Goal: Information Seeking & Learning: Check status

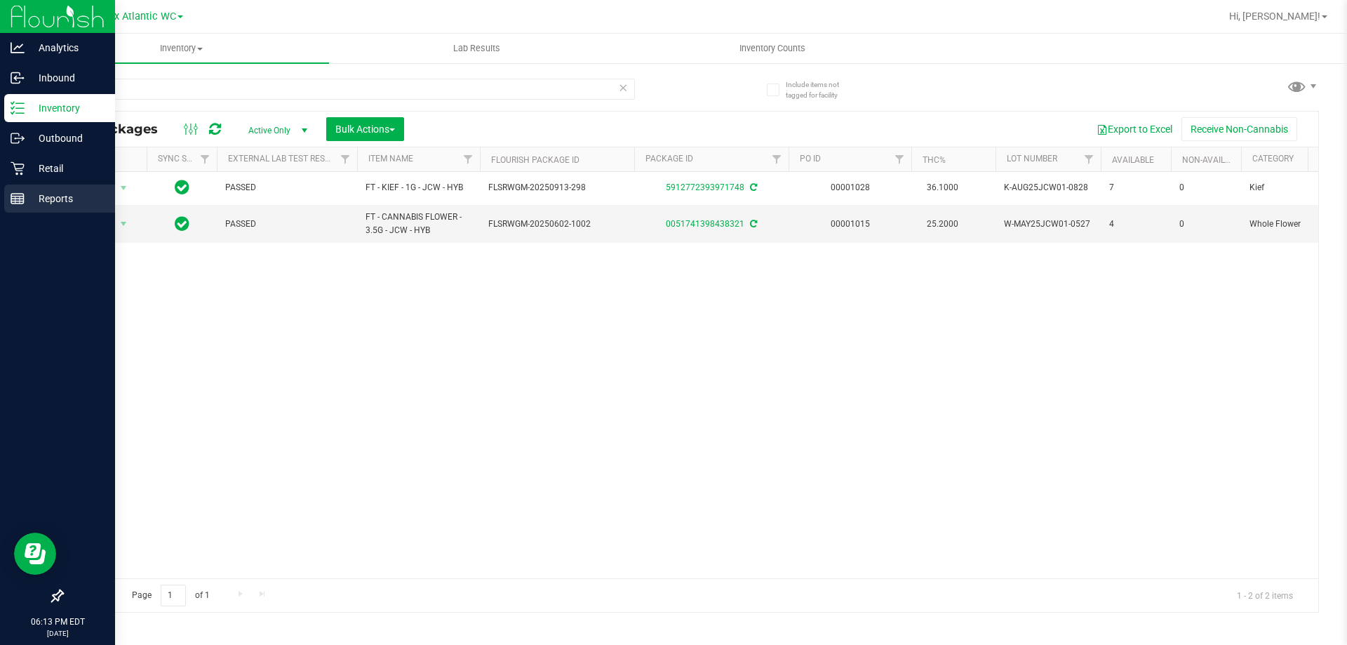
click at [54, 207] on div "Reports" at bounding box center [59, 199] width 111 height 28
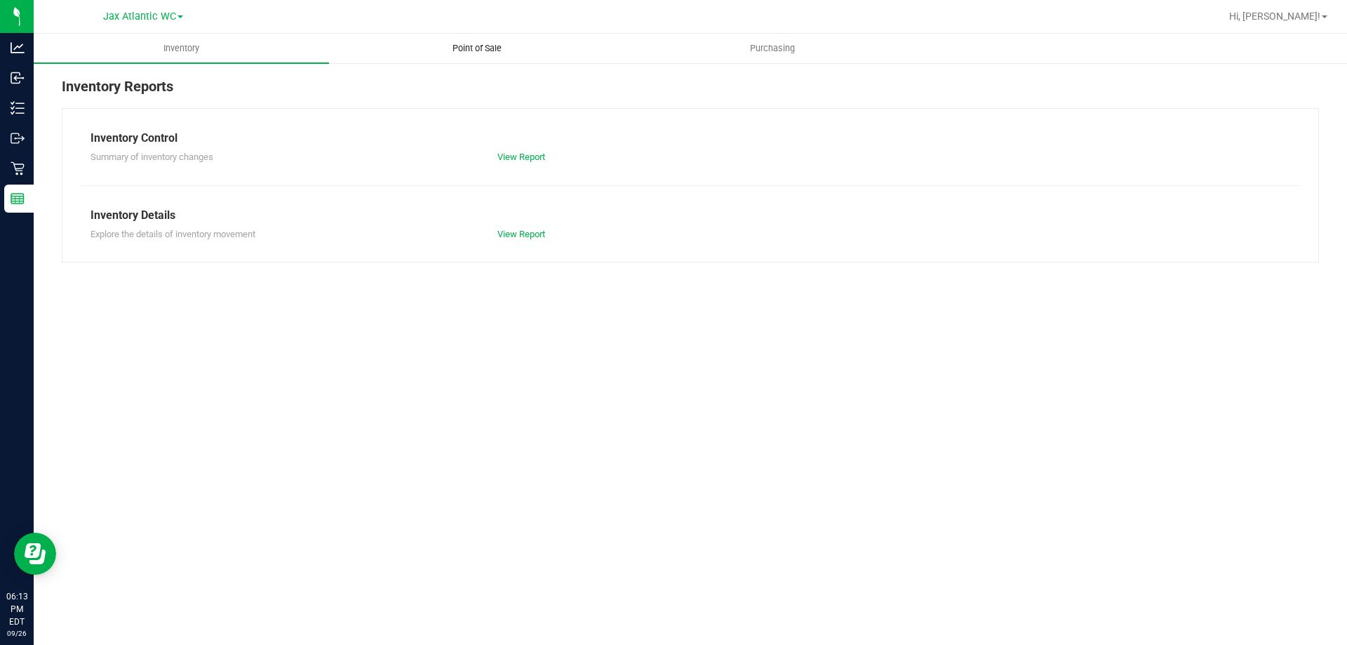
click at [479, 45] on span "Point of Sale" at bounding box center [477, 48] width 87 height 13
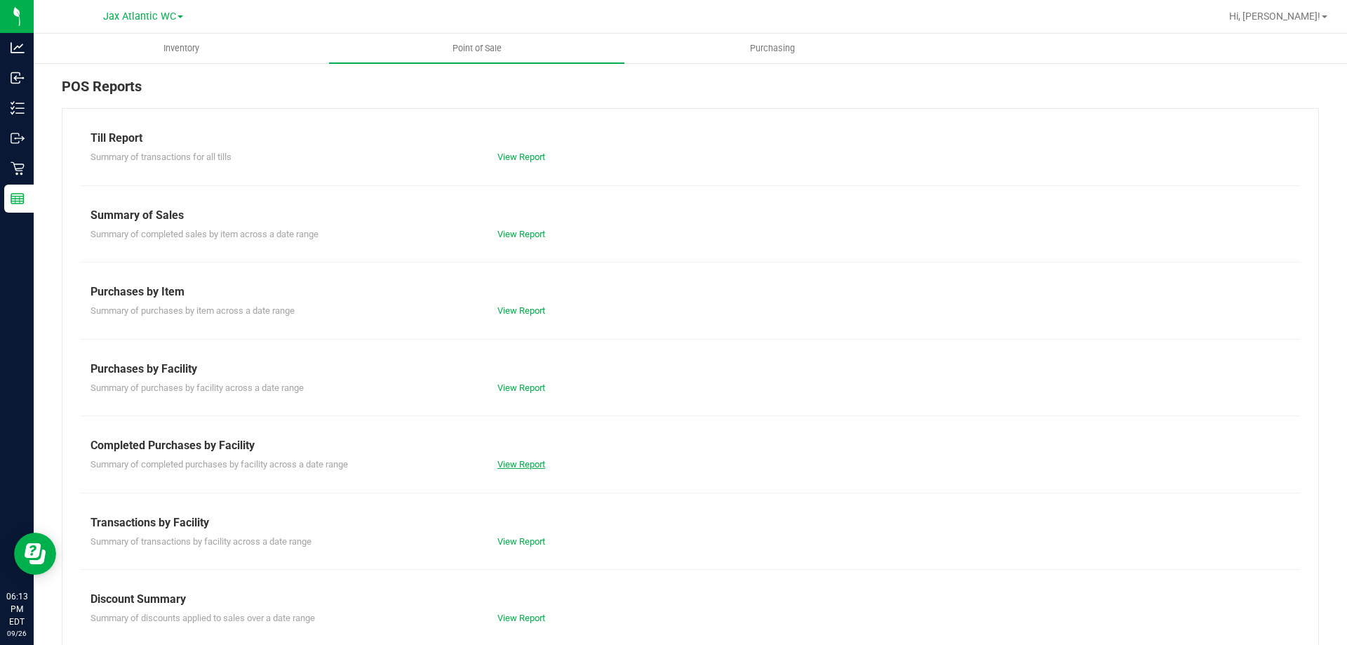
click at [530, 467] on link "View Report" at bounding box center [521, 464] width 48 height 11
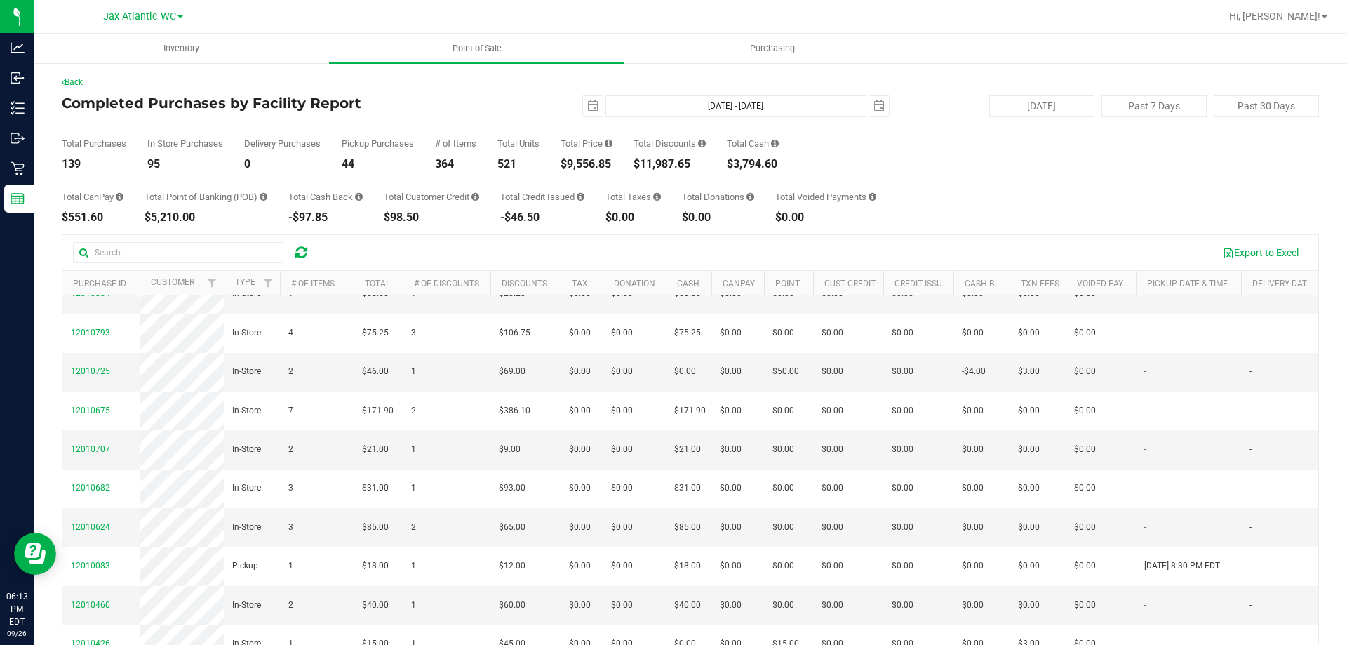
scroll to position [982, 0]
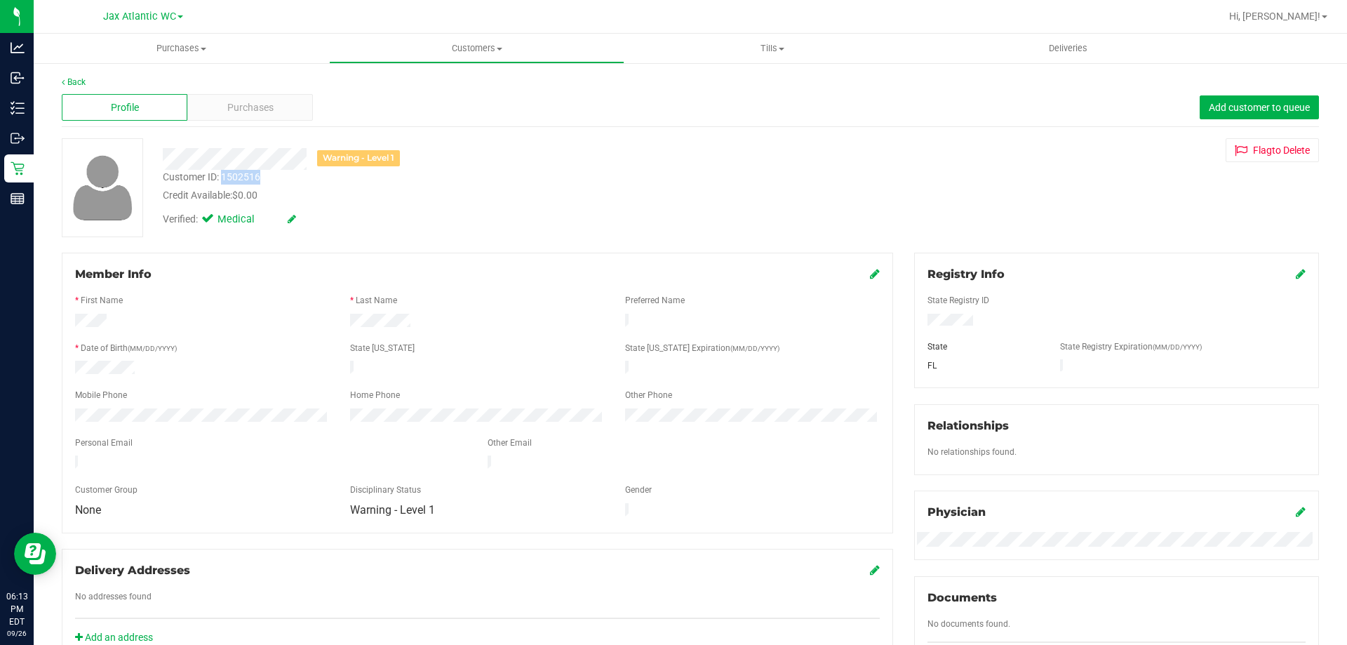
drag, startPoint x: 273, startPoint y: 176, endPoint x: 221, endPoint y: 181, distance: 52.1
click at [221, 181] on div "Customer ID: 1502516 Credit Available: $0.00" at bounding box center [471, 186] width 639 height 33
copy div "1502516"
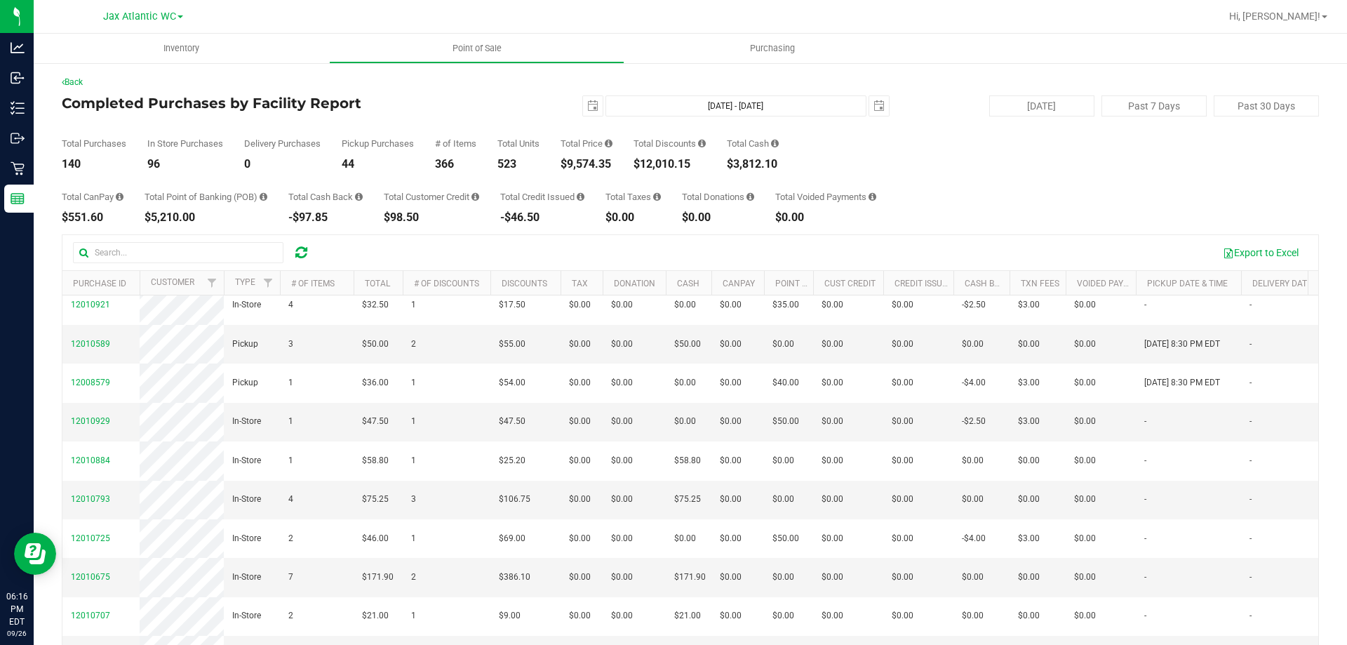
scroll to position [772, 0]
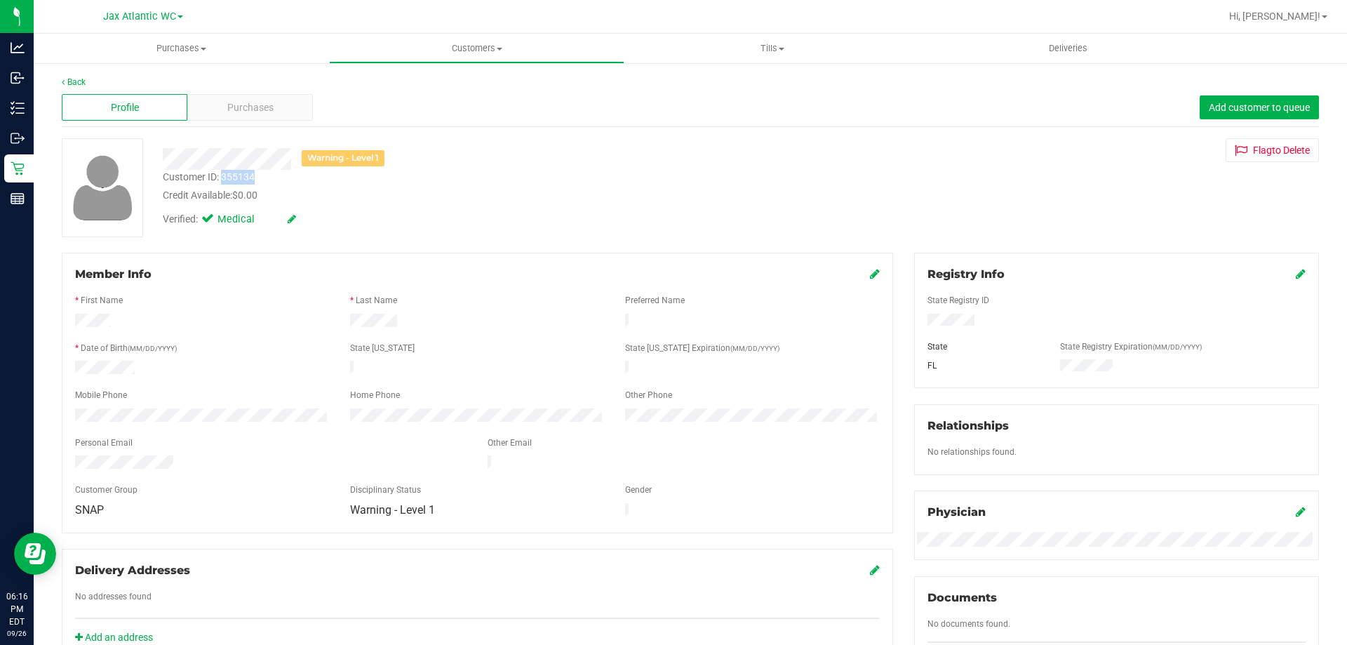
drag, startPoint x: 260, startPoint y: 177, endPoint x: 222, endPoint y: 178, distance: 37.2
click at [222, 178] on div "Customer ID: 355134 Credit Available: $0.00" at bounding box center [471, 186] width 639 height 33
copy div "355134"
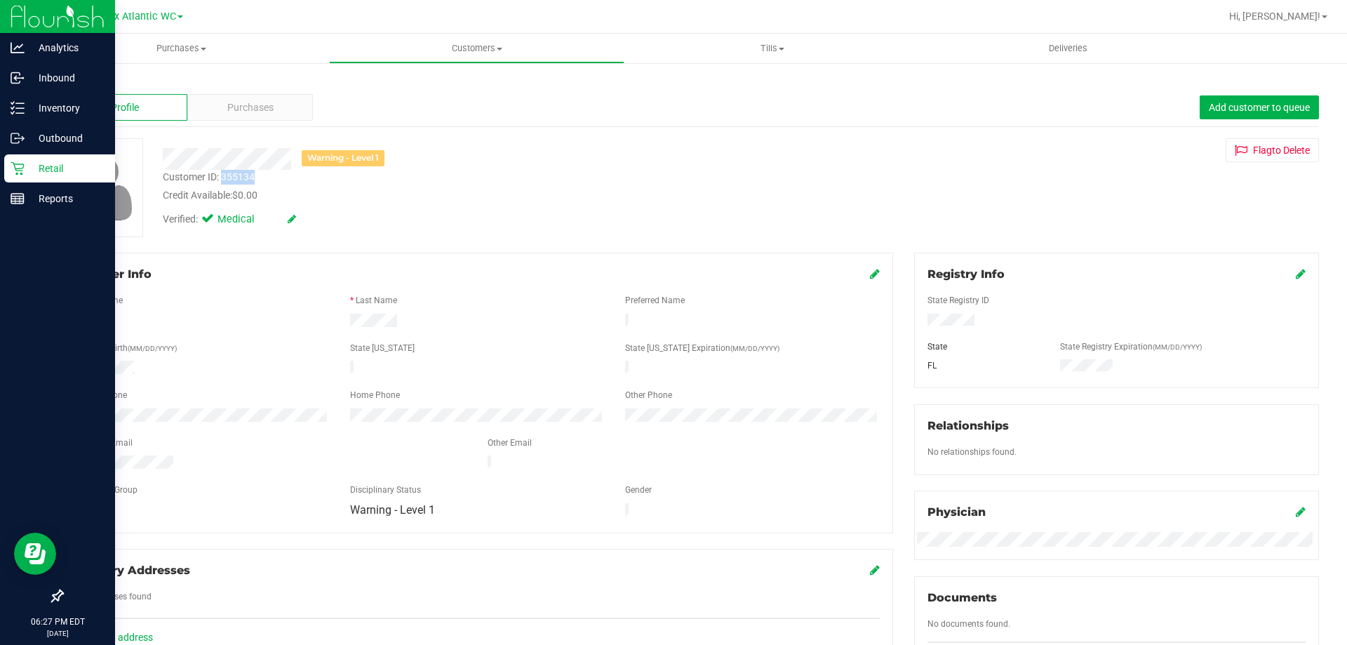
click at [19, 170] on icon at bounding box center [17, 168] width 13 height 13
